Goal: Information Seeking & Learning: Check status

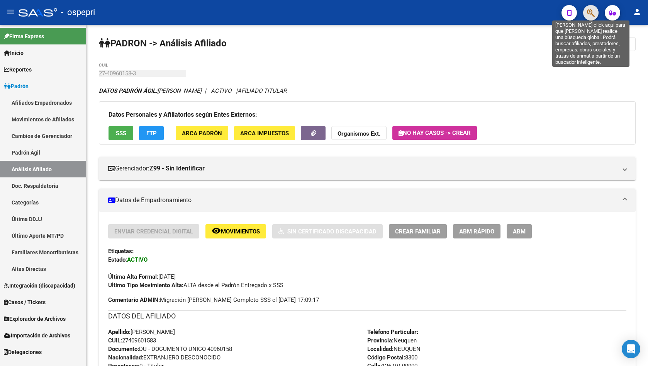
click at [593, 13] on icon "button" at bounding box center [591, 12] width 8 height 9
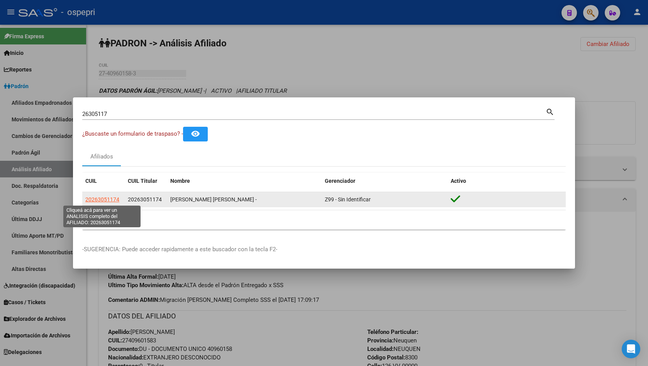
click at [108, 198] on span "20263051174" at bounding box center [102, 199] width 34 height 6
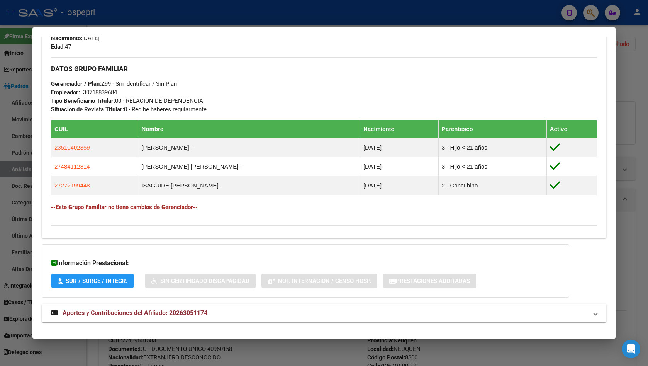
scroll to position [359, 0]
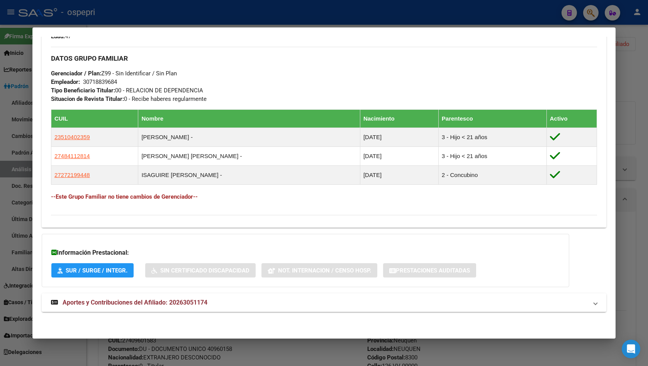
click at [191, 302] on span "Aportes y Contribuciones del Afiliado: 20263051174" at bounding box center [135, 301] width 145 height 7
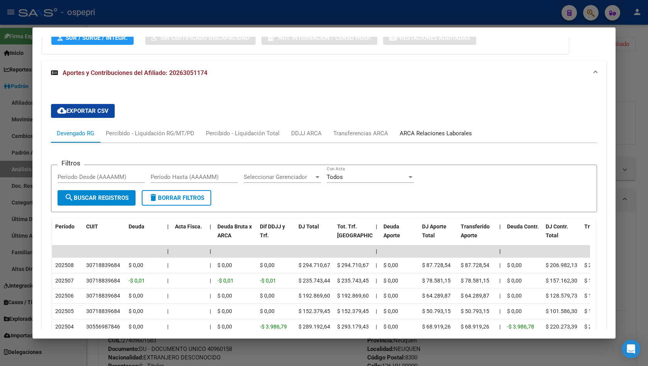
click at [433, 138] on div "ARCA Relaciones Laborales" at bounding box center [436, 133] width 84 height 19
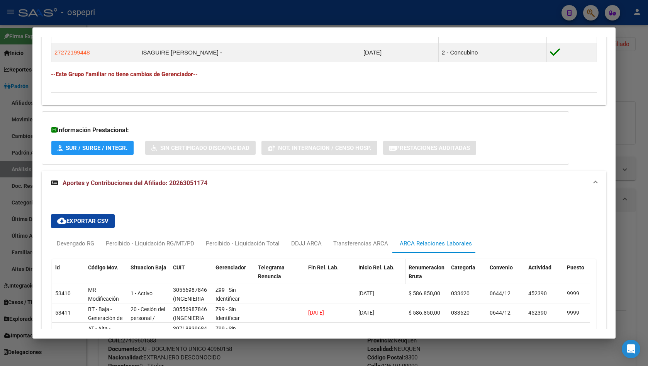
scroll to position [558, 0]
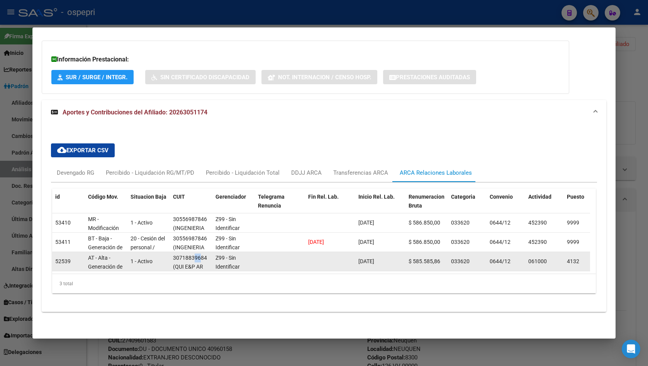
drag, startPoint x: 195, startPoint y: 252, endPoint x: 199, endPoint y: 253, distance: 4.4
click at [199, 253] on div "30718839684" at bounding box center [190, 257] width 34 height 9
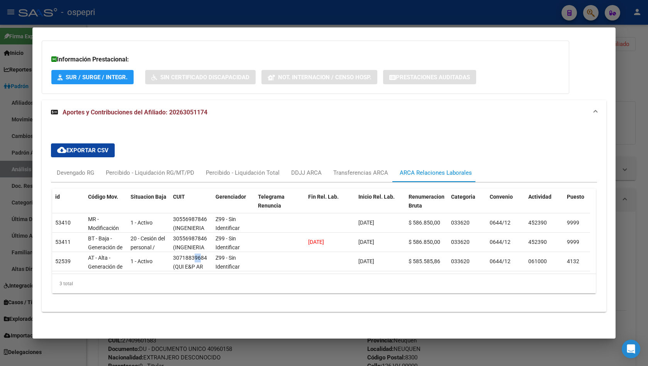
scroll to position [303, 0]
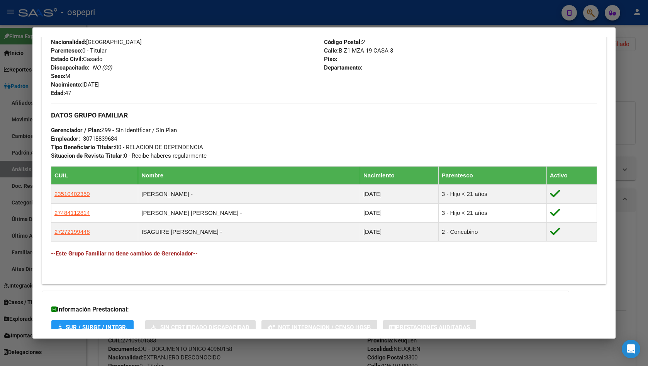
click at [621, 56] on div at bounding box center [324, 183] width 648 height 366
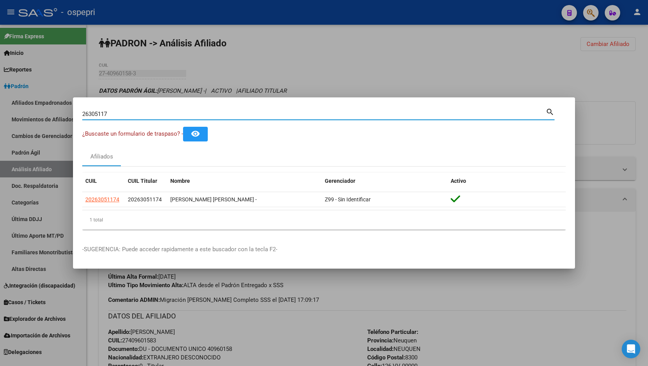
click at [131, 112] on input "26305117" at bounding box center [313, 113] width 463 height 7
paste input "39381468"
type input "39381468"
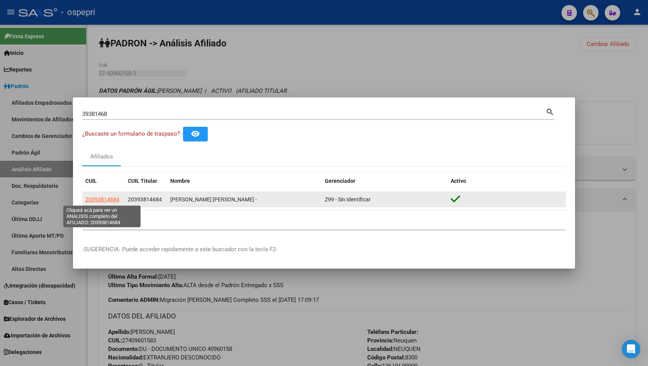
click at [102, 197] on span "20393814684" at bounding box center [102, 199] width 34 height 6
type textarea "20393814684"
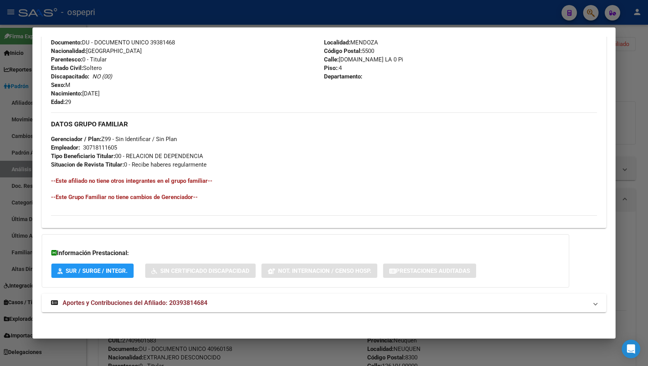
scroll to position [294, 0]
click at [190, 299] on span "Aportes y Contribuciones del Afiliado: 20393814684" at bounding box center [135, 301] width 145 height 7
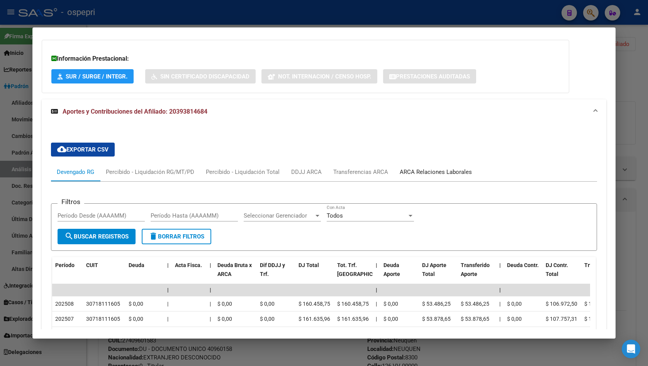
click at [428, 168] on div "ARCA Relaciones Laborales" at bounding box center [436, 172] width 72 height 8
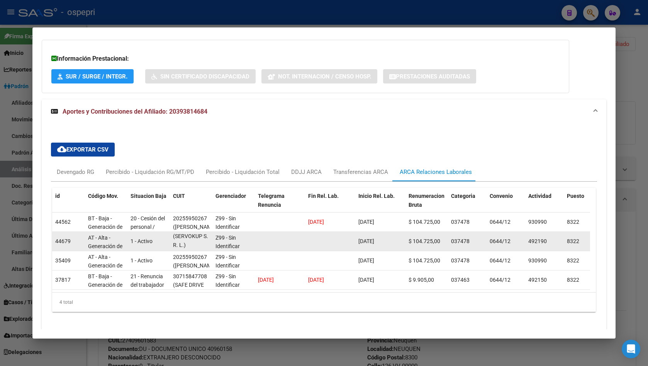
scroll to position [0, 0]
drag, startPoint x: 178, startPoint y: 246, endPoint x: 212, endPoint y: 245, distance: 33.2
click at [212, 245] on datatable-body-cell "30718111605 (SERVOKUP S. R. L.)" at bounding box center [191, 241] width 42 height 19
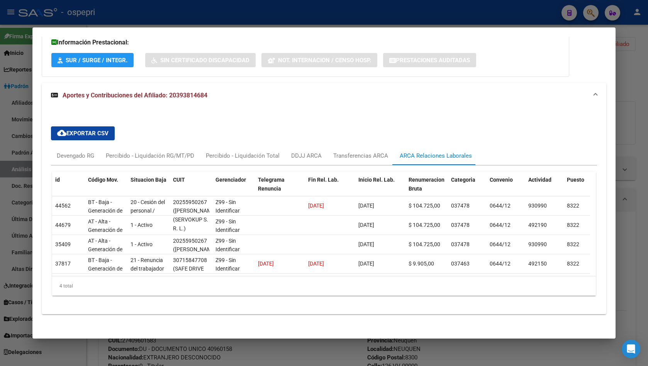
scroll to position [512, 0]
